Goal: Use online tool/utility

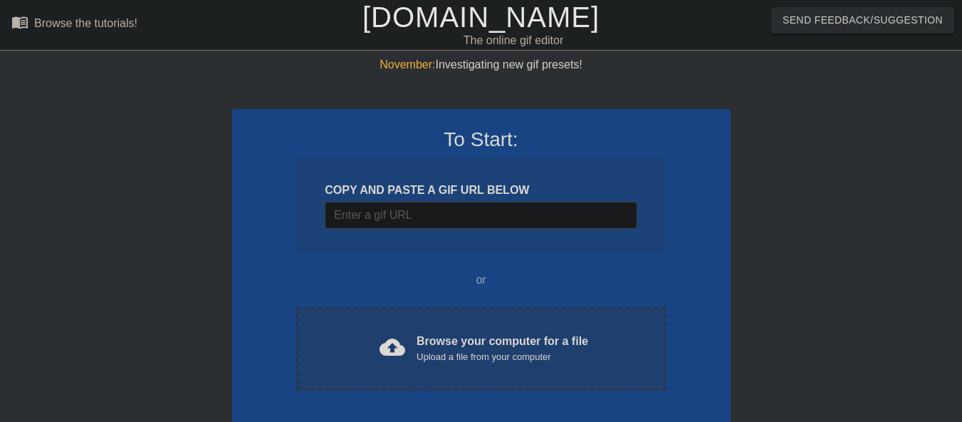
click at [435, 335] on div "Browse your computer for a file Upload a file from your computer" at bounding box center [503, 348] width 172 height 31
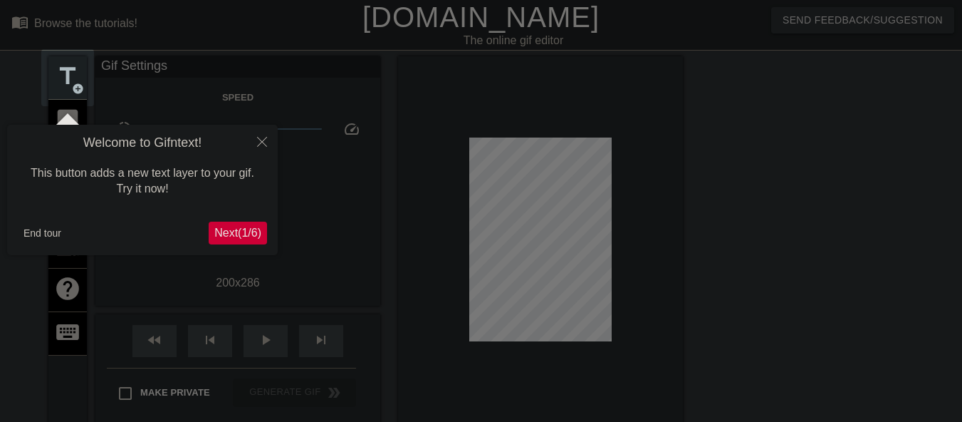
scroll to position [35, 0]
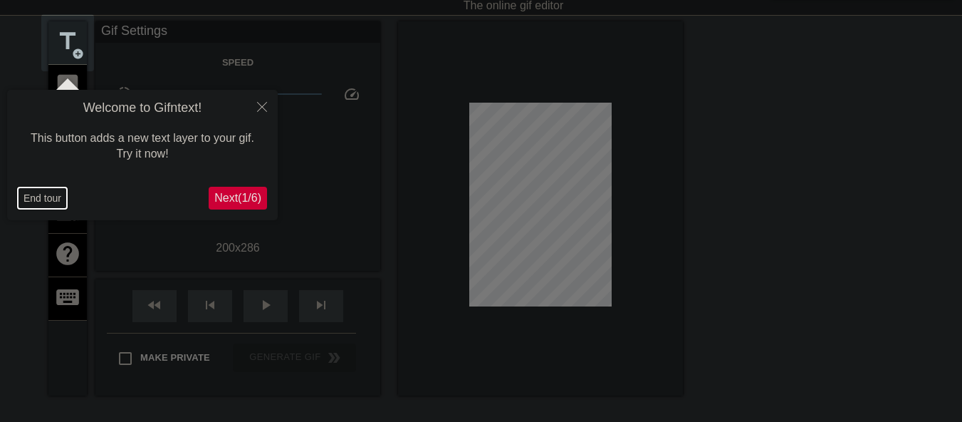
click at [33, 196] on button "End tour" at bounding box center [42, 197] width 49 height 21
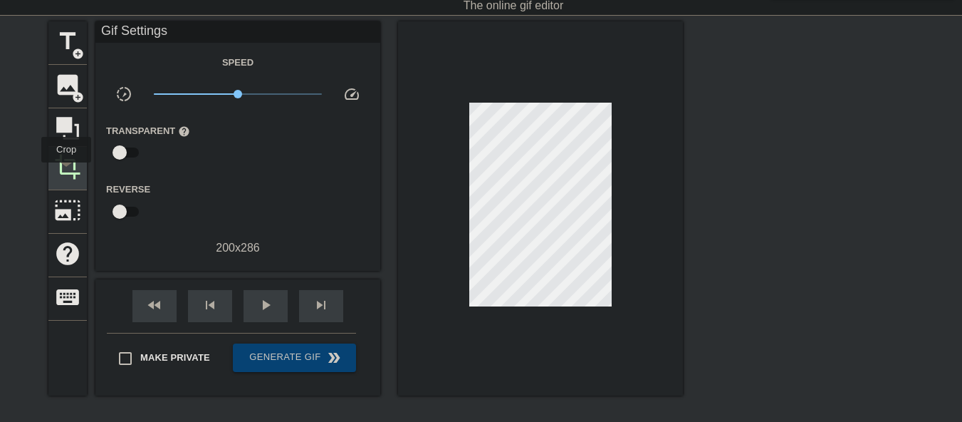
click at [66, 172] on span "crop" at bounding box center [67, 166] width 27 height 27
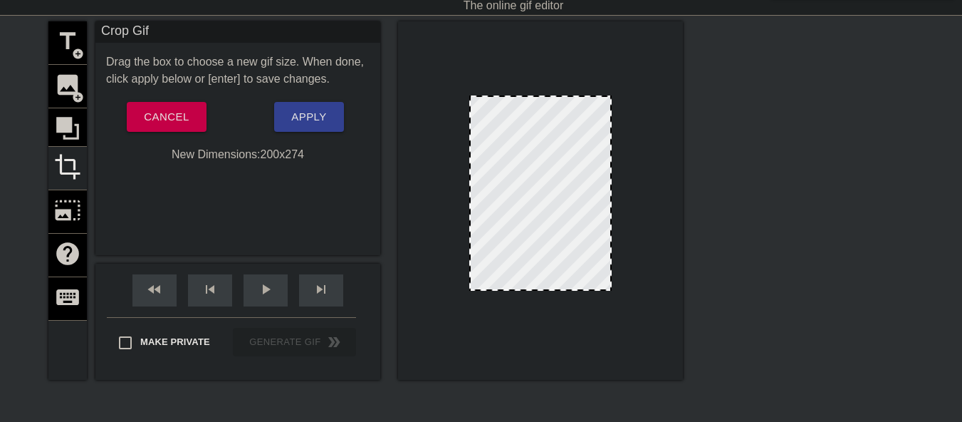
drag, startPoint x: 543, startPoint y: 298, endPoint x: 540, endPoint y: 289, distance: 9.3
click at [540, 289] on div at bounding box center [541, 289] width 140 height 7
click at [310, 122] on span "Apply" at bounding box center [308, 117] width 35 height 19
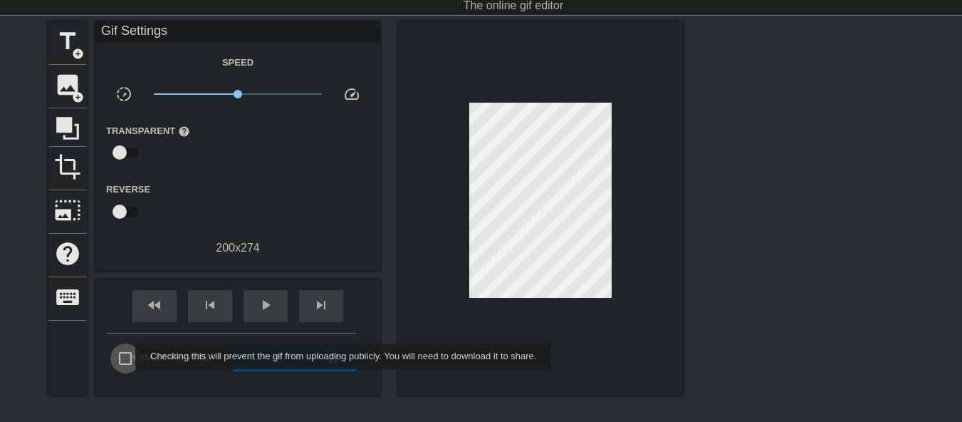
click at [126, 356] on input "Make Private" at bounding box center [125, 358] width 30 height 30
checkbox input "true"
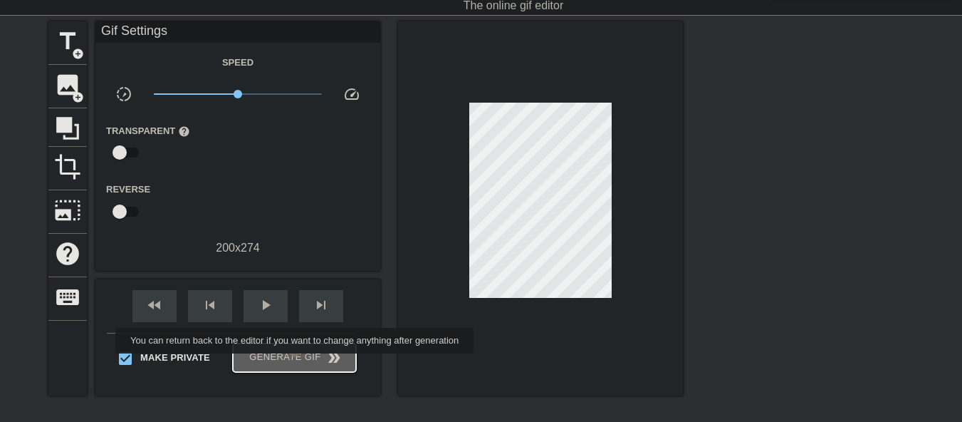
click at [296, 363] on span "Generate Gif double_arrow" at bounding box center [295, 357] width 112 height 17
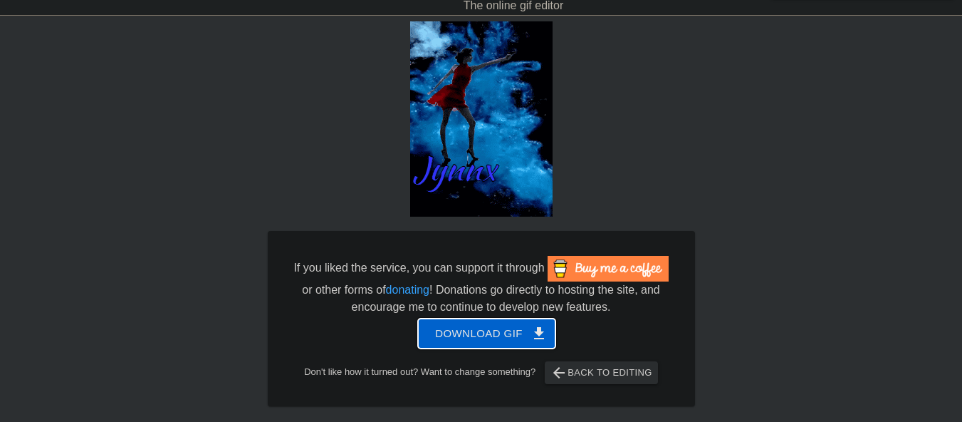
click at [439, 333] on span "Download gif get_app" at bounding box center [486, 333] width 103 height 19
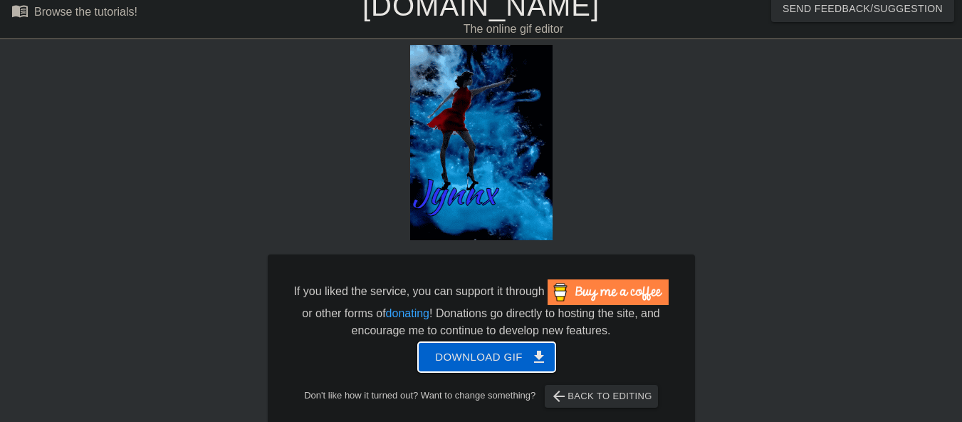
scroll to position [0, 0]
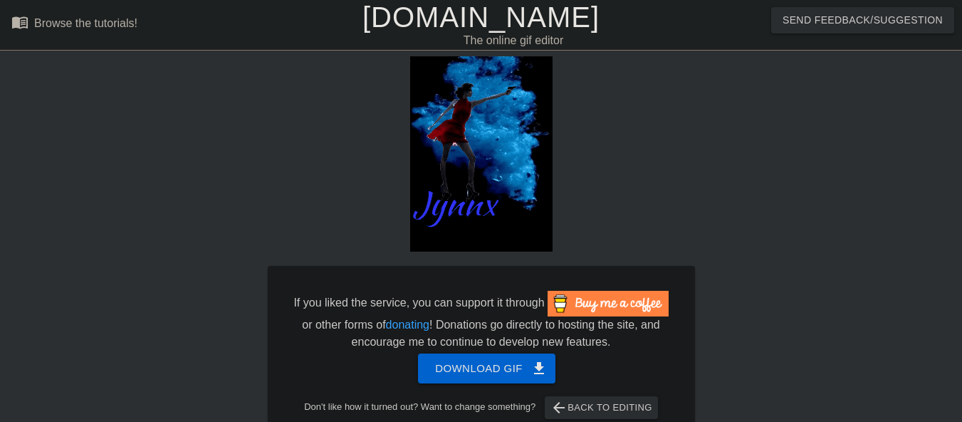
click at [434, 21] on link "[DOMAIN_NAME]" at bounding box center [481, 16] width 237 height 31
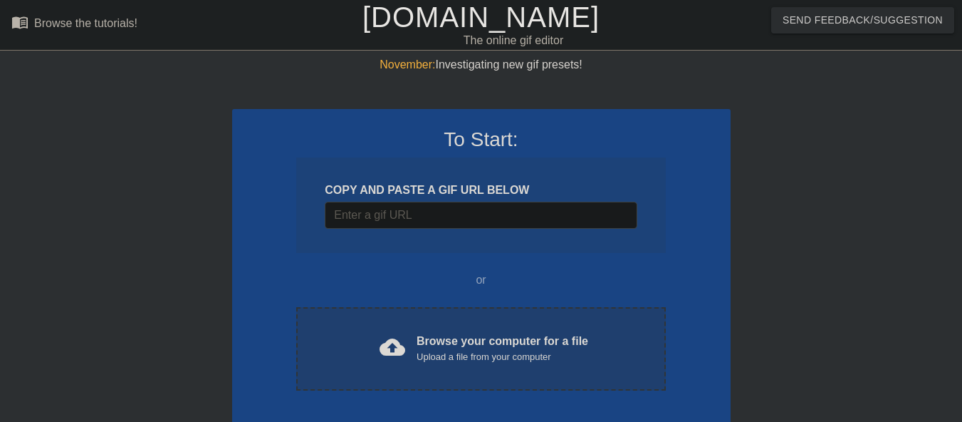
click at [385, 363] on div "cloud_upload" at bounding box center [389, 349] width 31 height 31
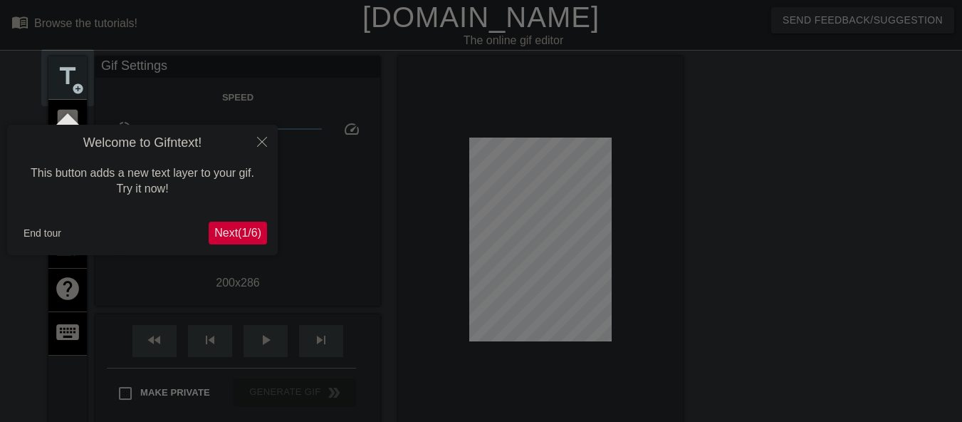
scroll to position [35, 0]
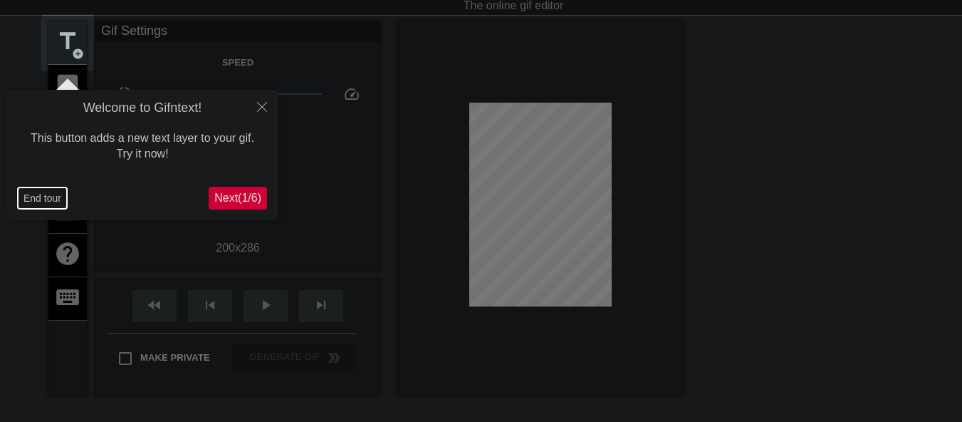
click at [38, 197] on button "End tour" at bounding box center [42, 197] width 49 height 21
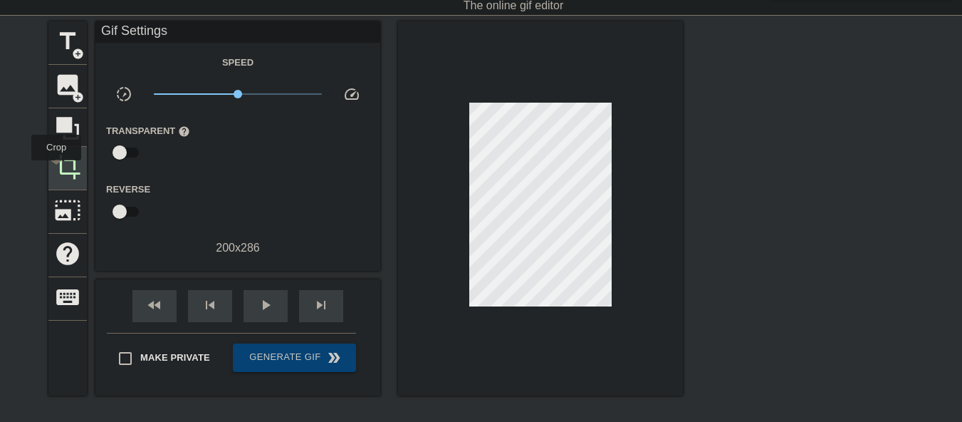
click at [56, 167] on span "crop" at bounding box center [67, 166] width 27 height 27
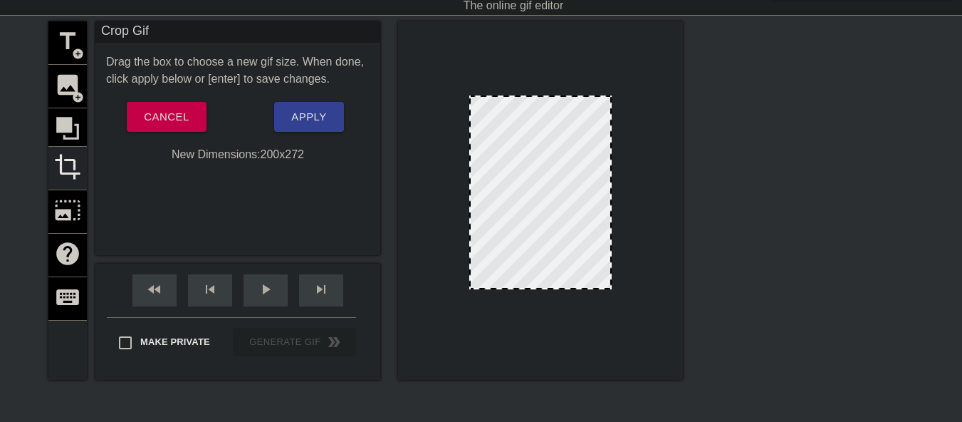
drag, startPoint x: 557, startPoint y: 297, endPoint x: 553, endPoint y: 287, distance: 10.6
click at [314, 118] on span "Apply" at bounding box center [308, 117] width 35 height 19
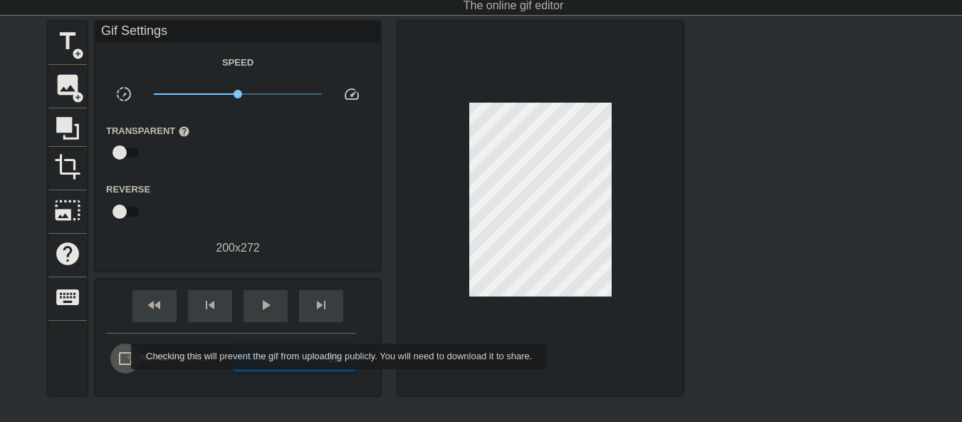
click at [122, 356] on input "Make Private" at bounding box center [125, 358] width 30 height 30
checkbox input "true"
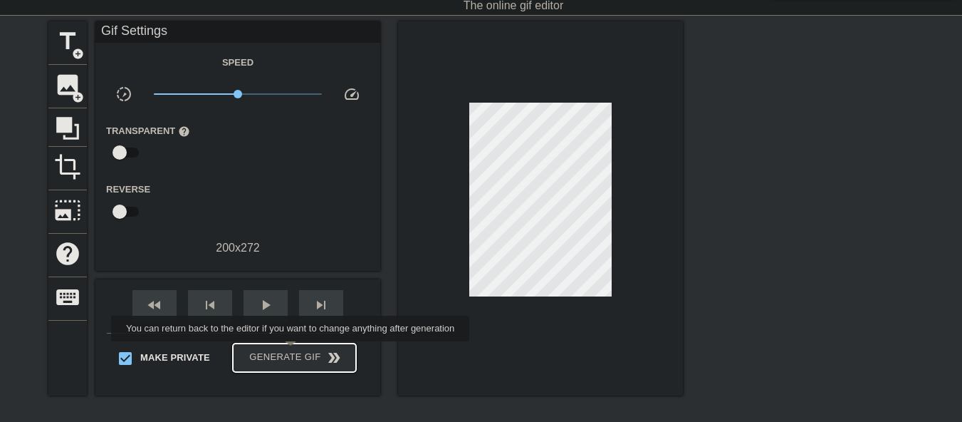
click at [290, 354] on span "Generate Gif double_arrow" at bounding box center [295, 357] width 112 height 17
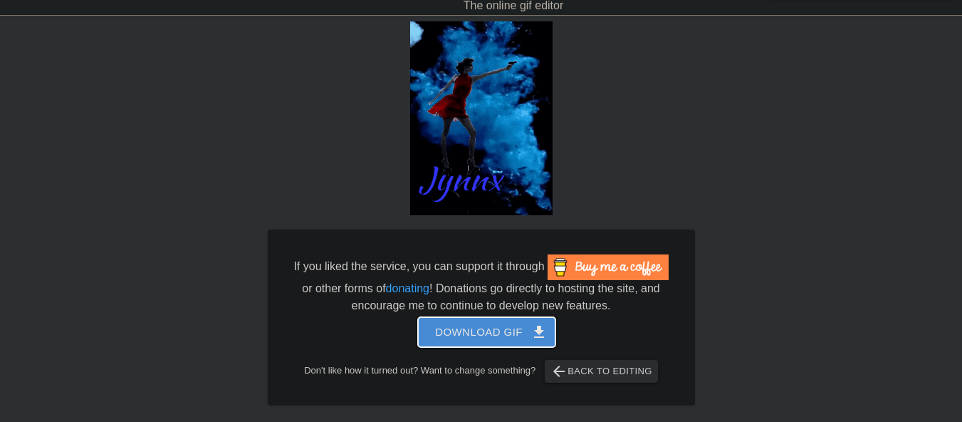
click at [449, 326] on span "Download gif get_app" at bounding box center [486, 332] width 103 height 19
